Goal: Navigation & Orientation: Find specific page/section

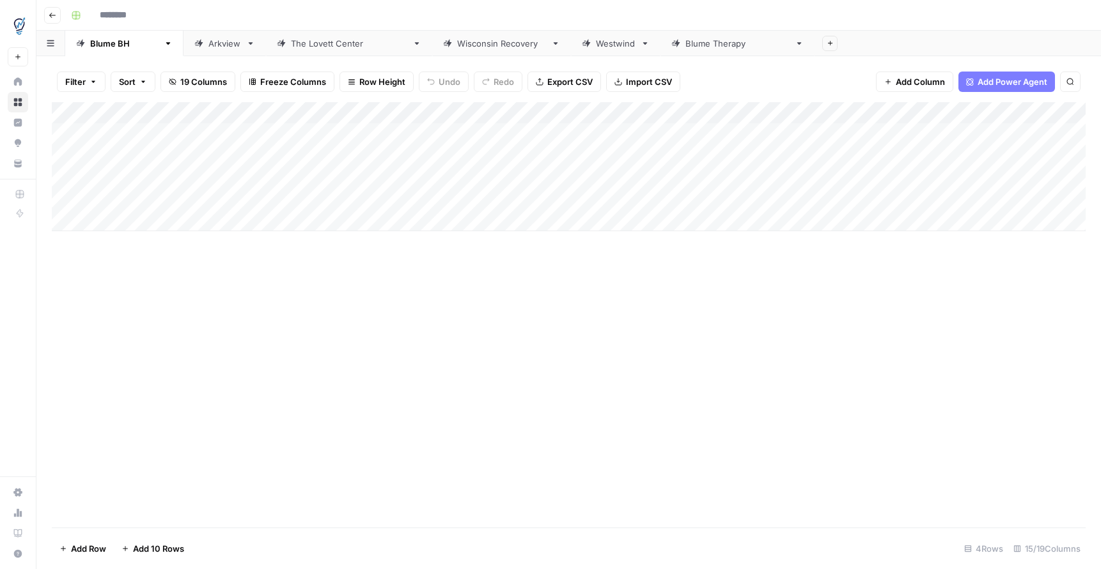
type input "**********"
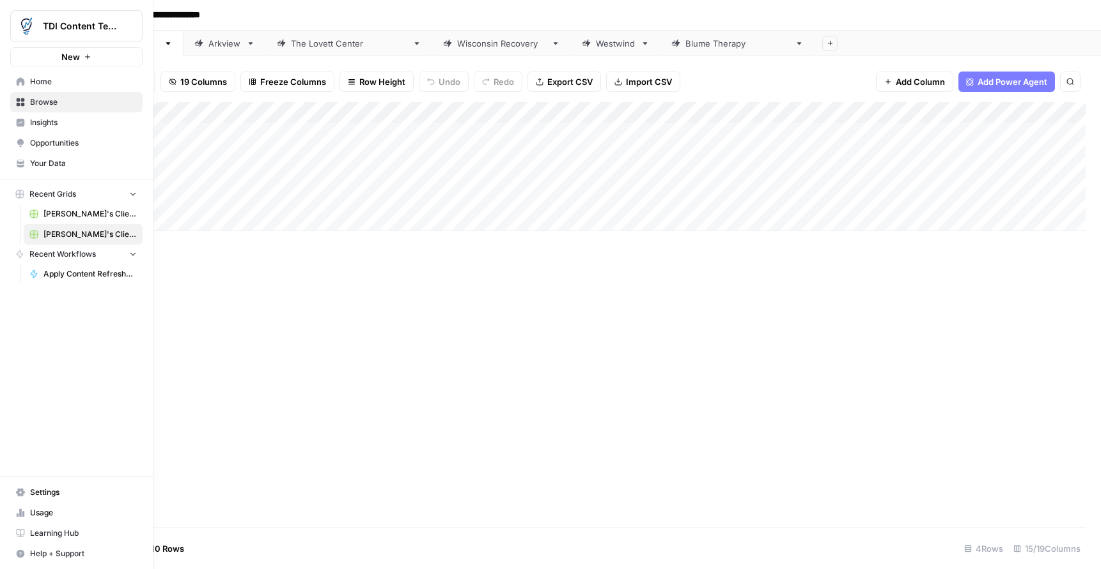
click at [74, 104] on span "Browse" at bounding box center [83, 103] width 107 height 12
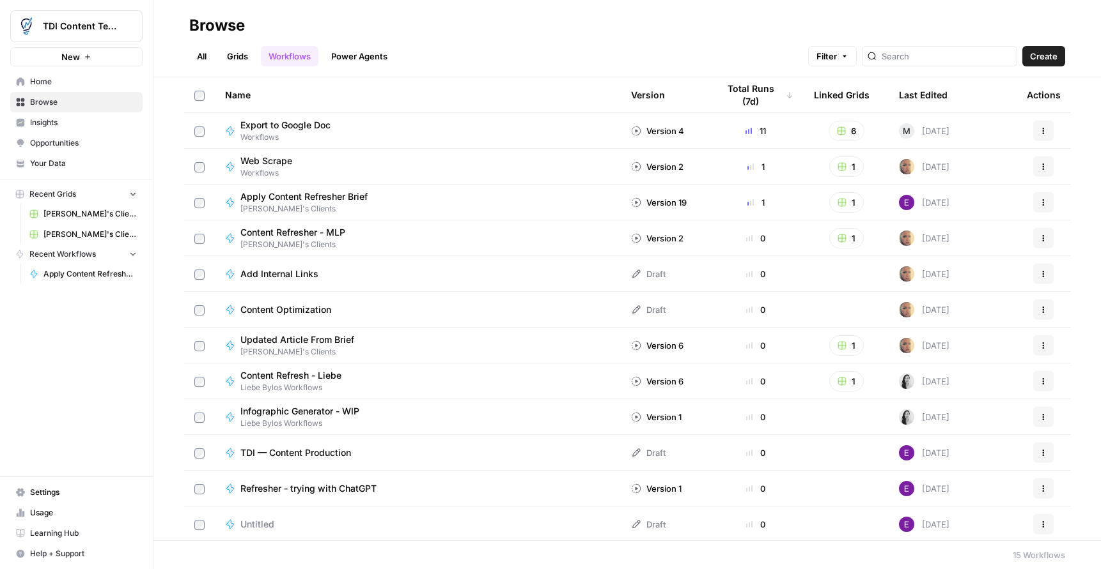
click at [196, 57] on link "All" at bounding box center [201, 56] width 25 height 20
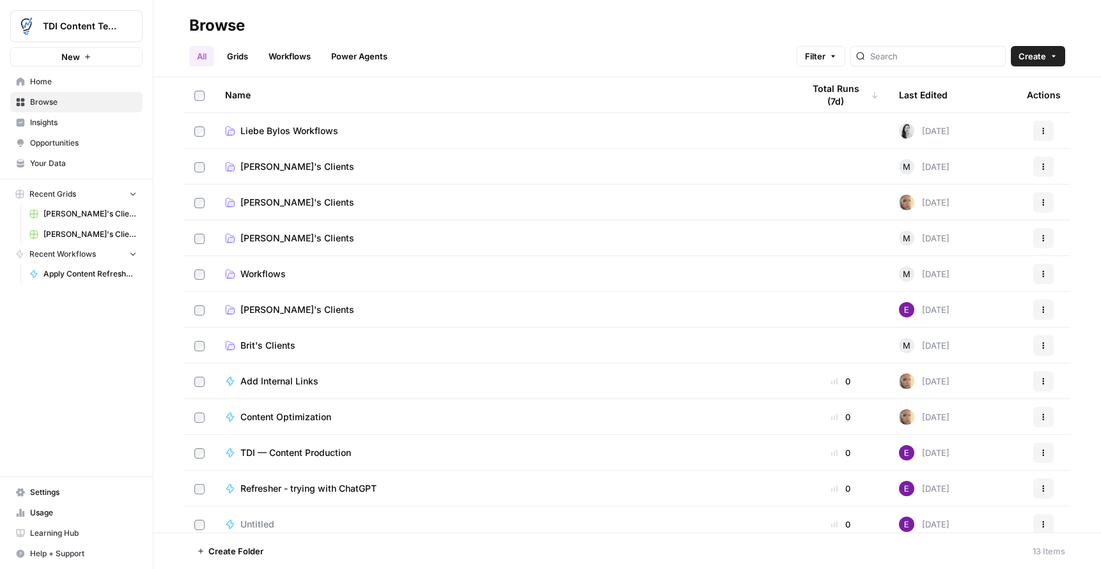
click at [290, 239] on span "[PERSON_NAME]'s Clients" at bounding box center [297, 238] width 114 height 13
